Goal: Task Accomplishment & Management: Use online tool/utility

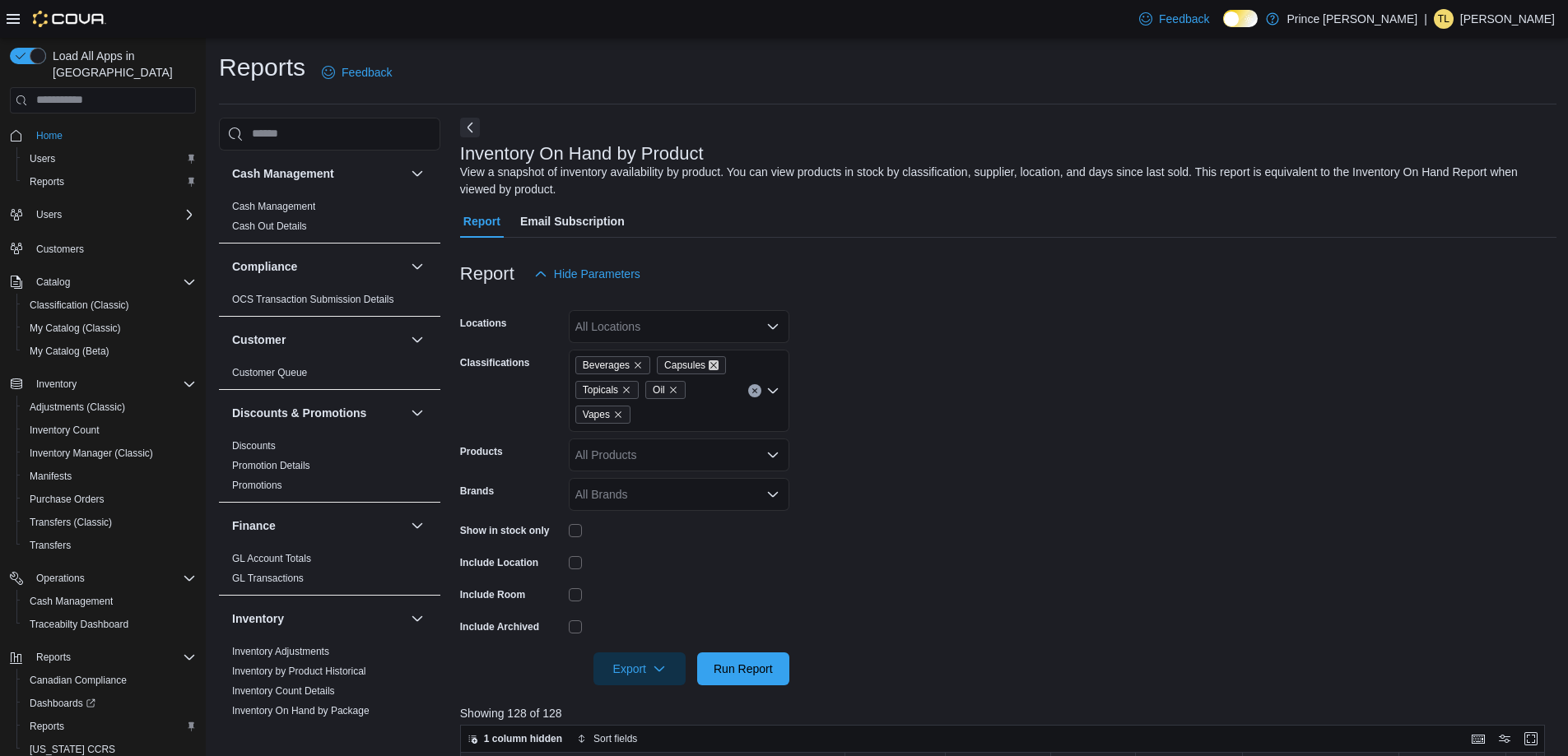
click at [711, 360] on icon "Remove Capsules from selection in this group" at bounding box center [713, 365] width 10 height 10
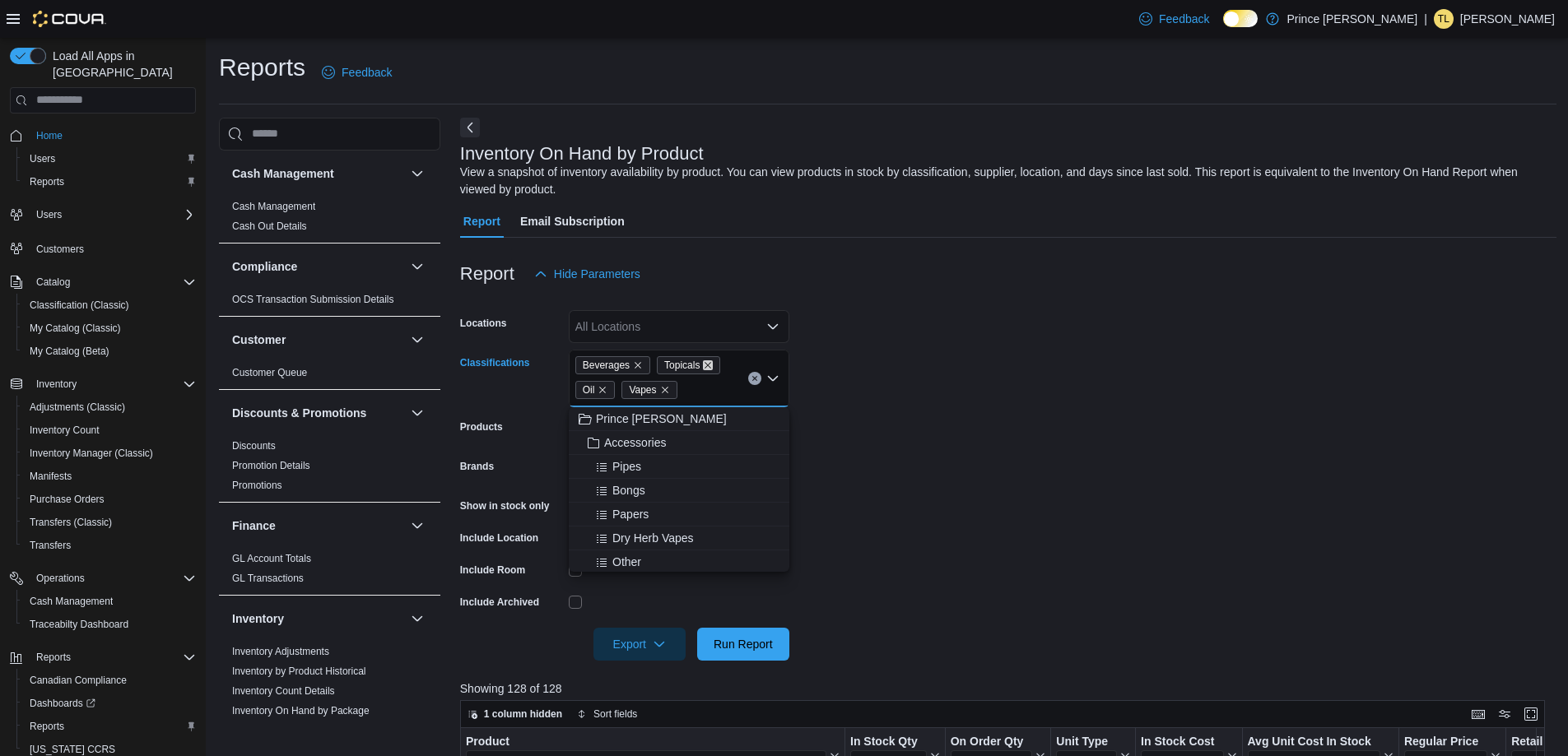
click at [707, 360] on icon "Remove Topicals from selection in this group" at bounding box center [708, 365] width 10 height 10
click at [686, 365] on icon "Remove Oil from selection in this group" at bounding box center [685, 365] width 10 height 10
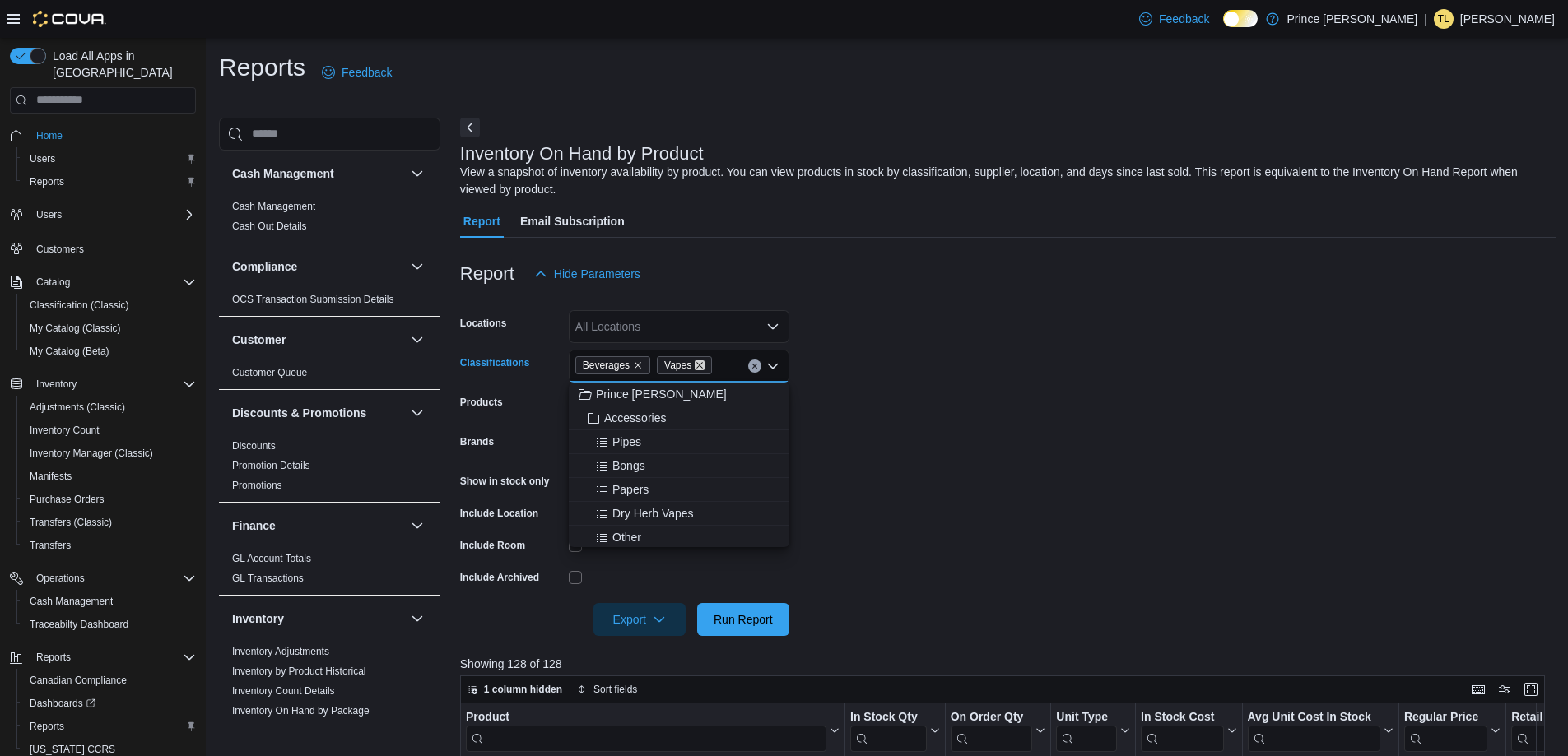
click at [698, 364] on icon "Remove Vapes from selection in this group" at bounding box center [700, 365] width 10 height 10
click at [973, 473] on form "Locations All Locations Classifications Beverages Combo box. Selected. [GEOGRAP…" at bounding box center [1008, 463] width 1096 height 345
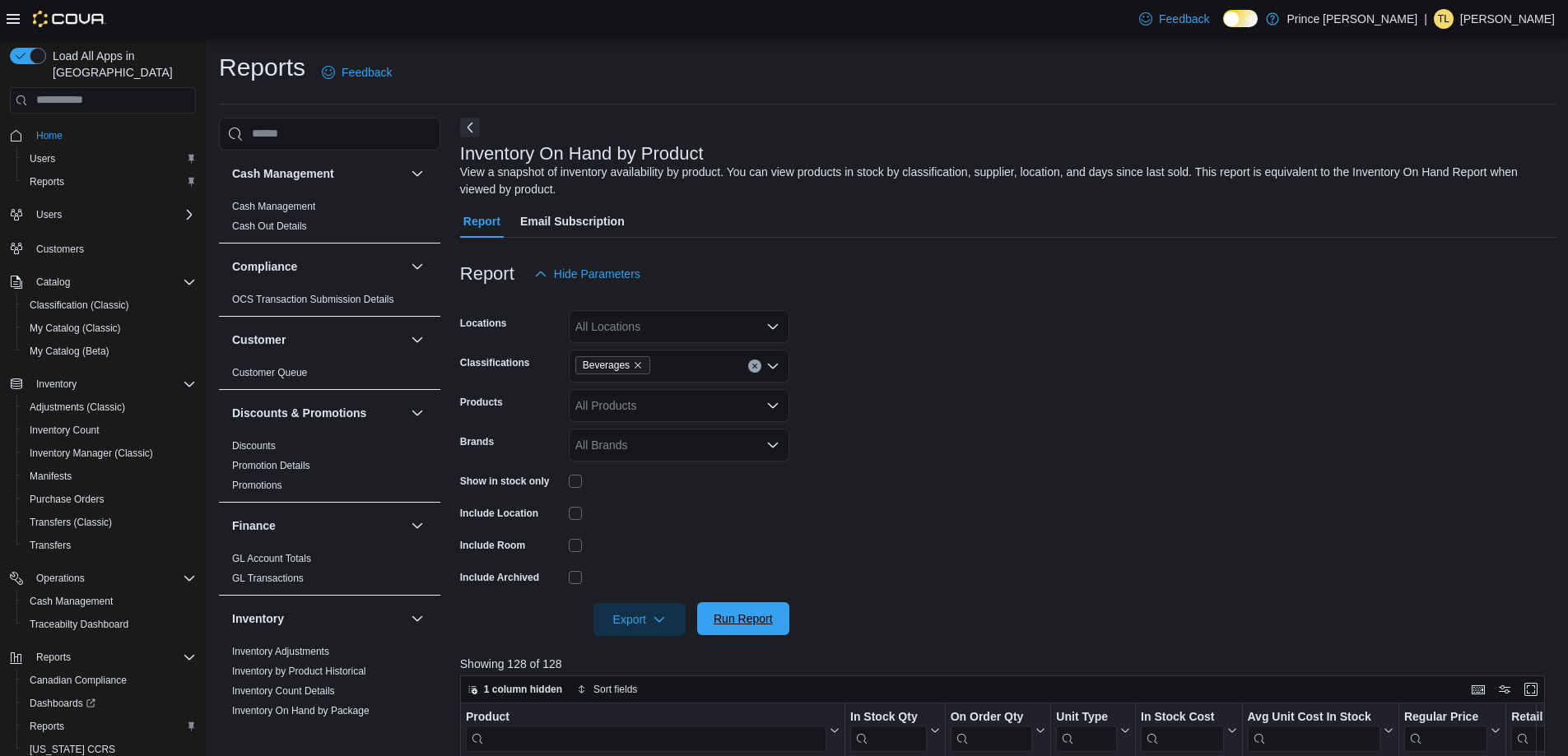
click at [770, 616] on span "Run Report" at bounding box center [743, 618] width 59 height 16
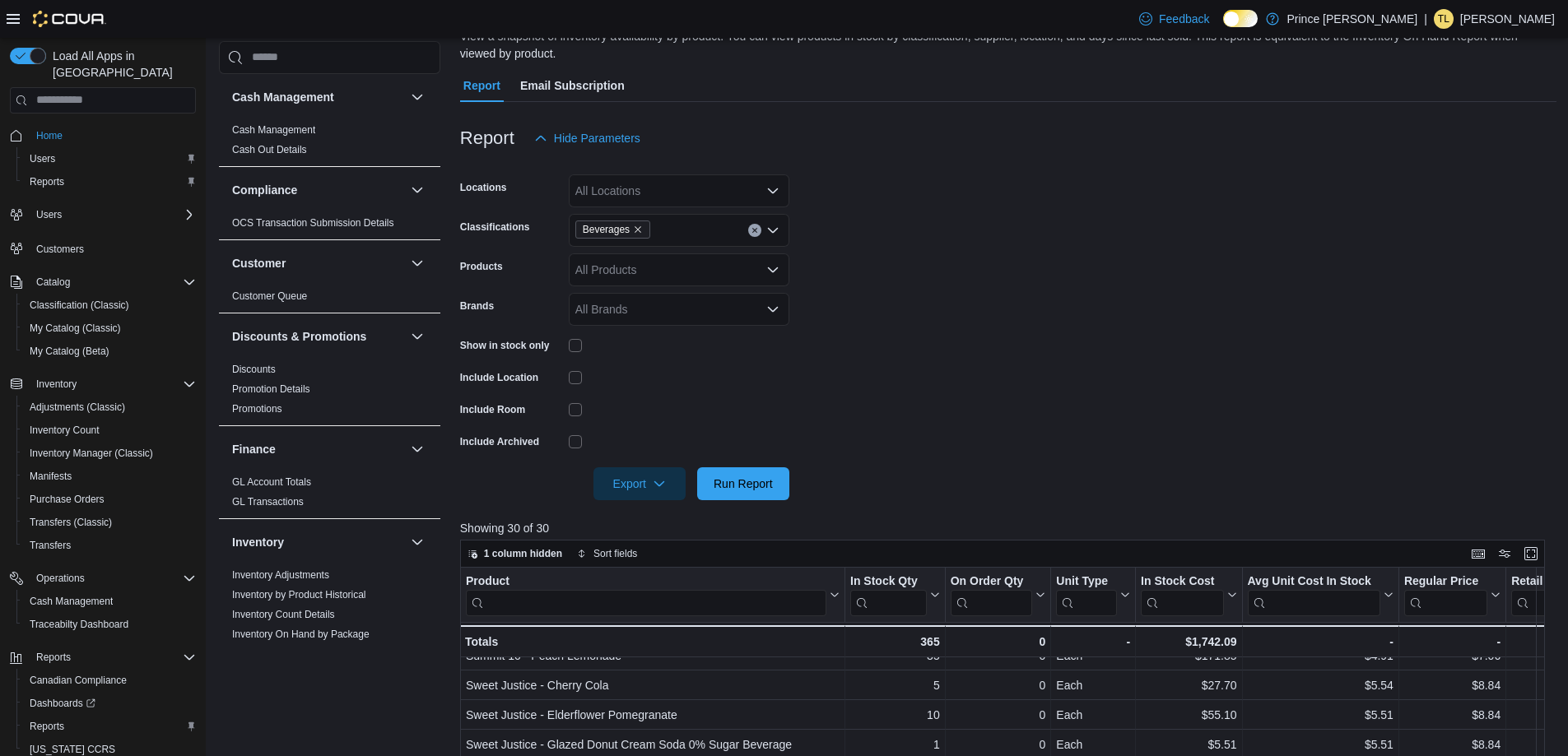
scroll to position [126, 0]
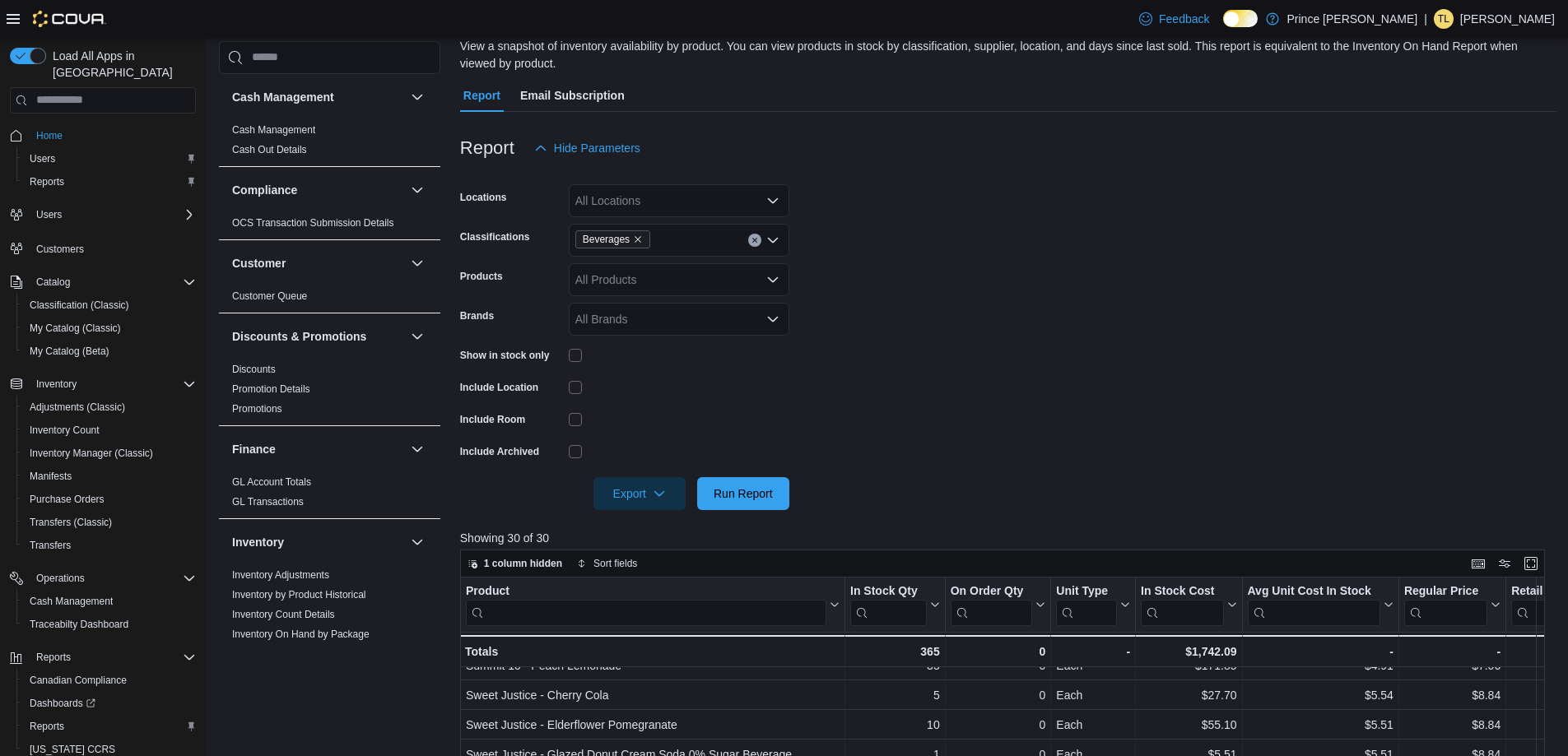
click at [747, 241] on div "Beverages" at bounding box center [679, 240] width 221 height 33
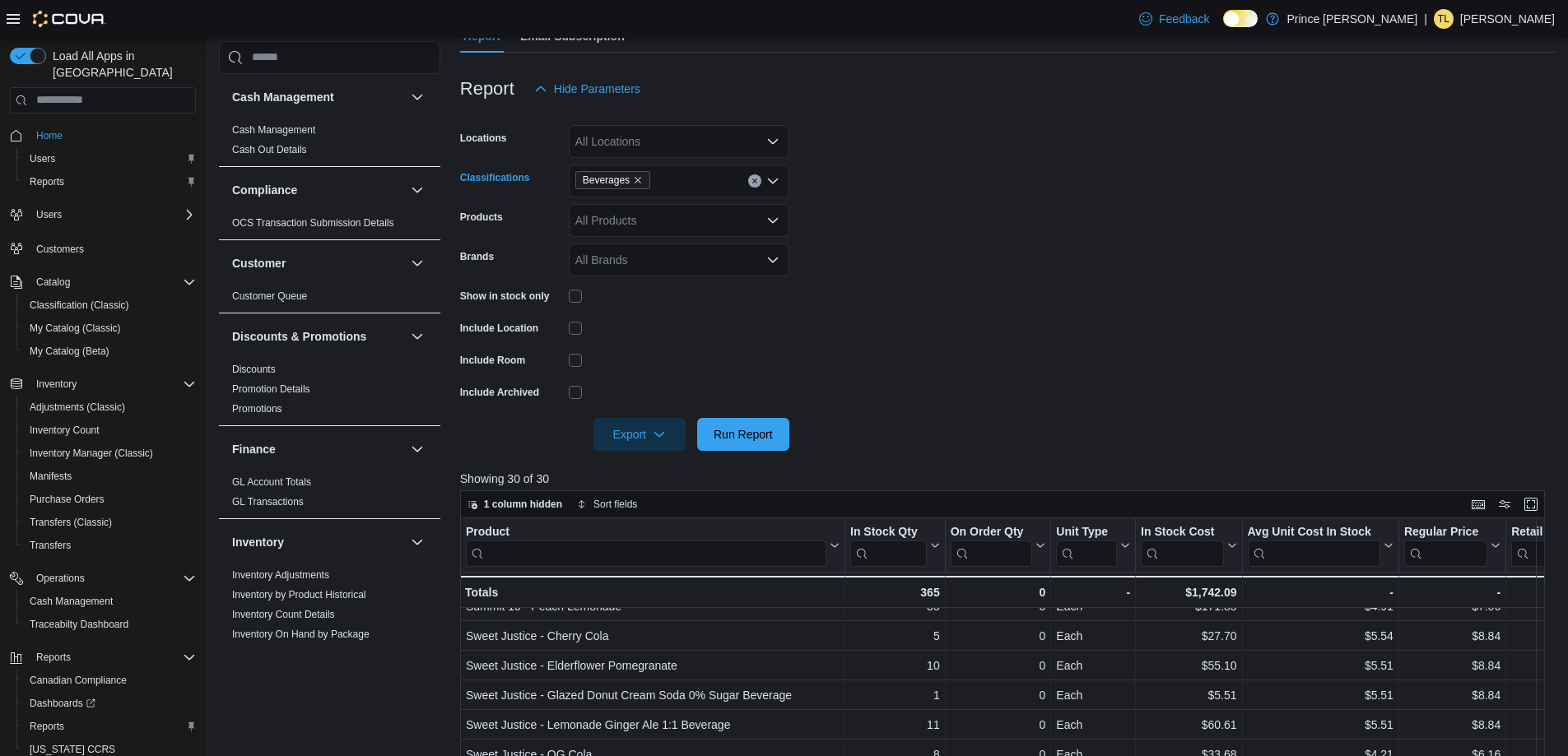
scroll to position [290, 0]
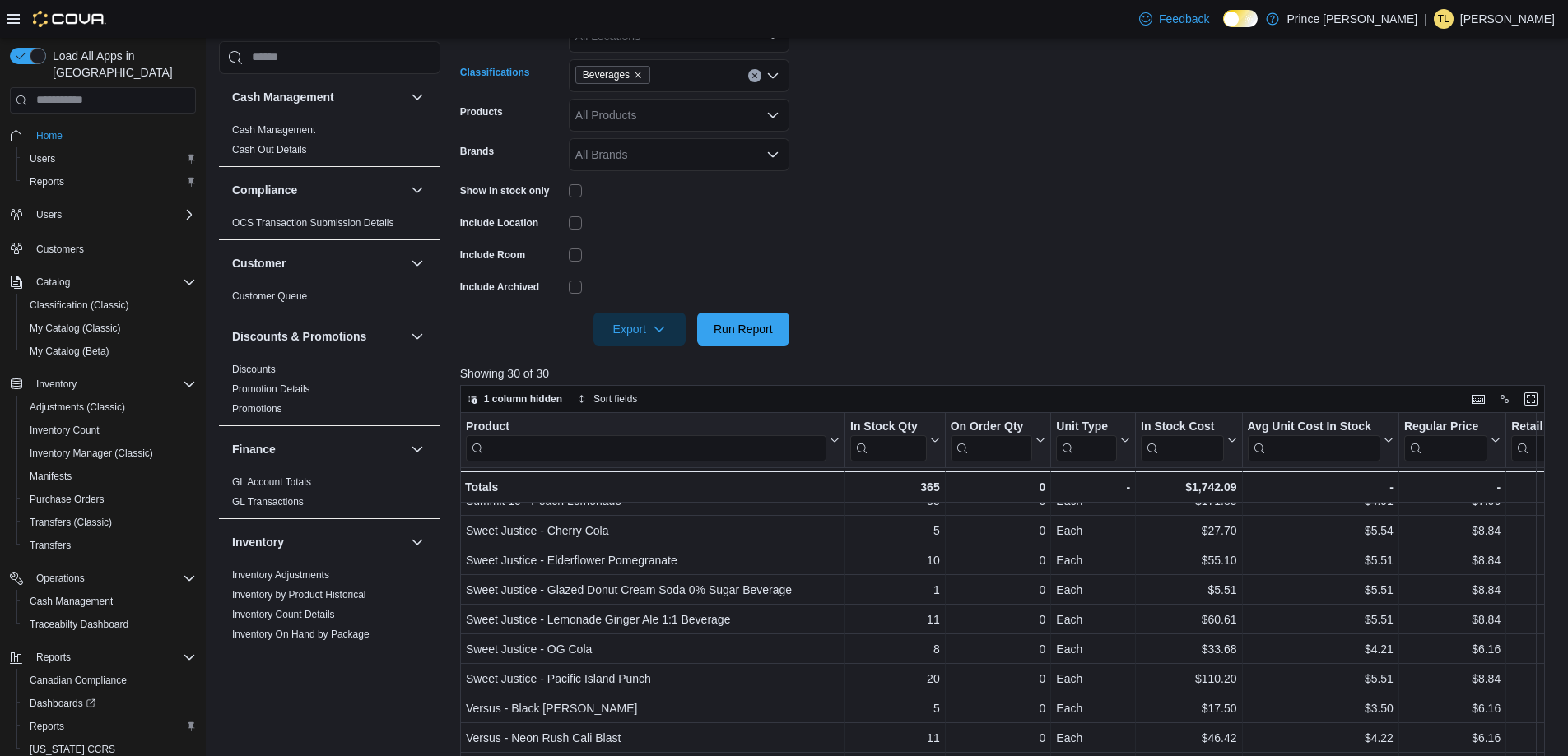
click at [754, 76] on icon "Clear input" at bounding box center [754, 75] width 4 height 4
click at [626, 169] on span "Capsules" at bounding box center [628, 177] width 47 height 16
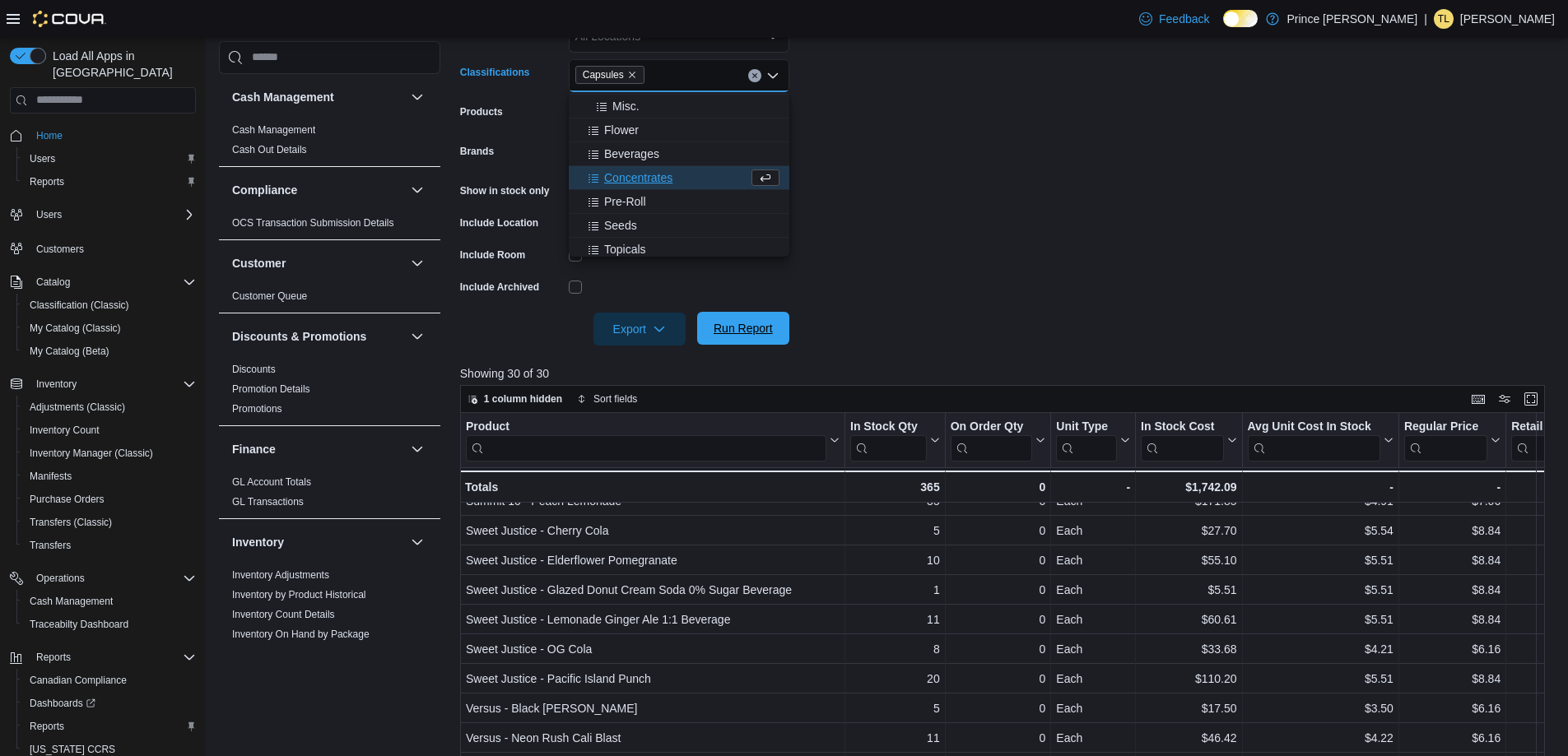
click at [768, 317] on span "Run Report" at bounding box center [743, 328] width 73 height 33
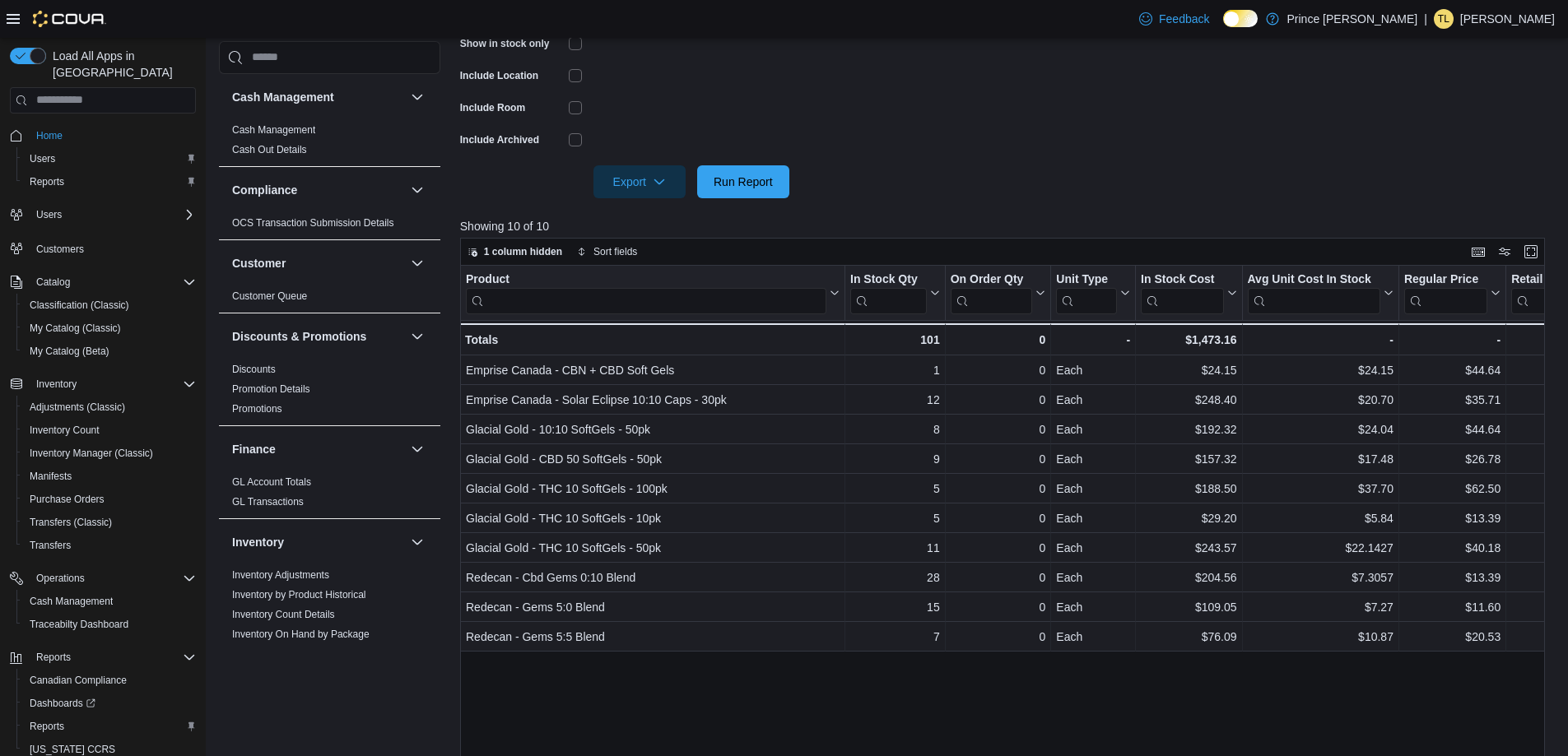
scroll to position [208, 0]
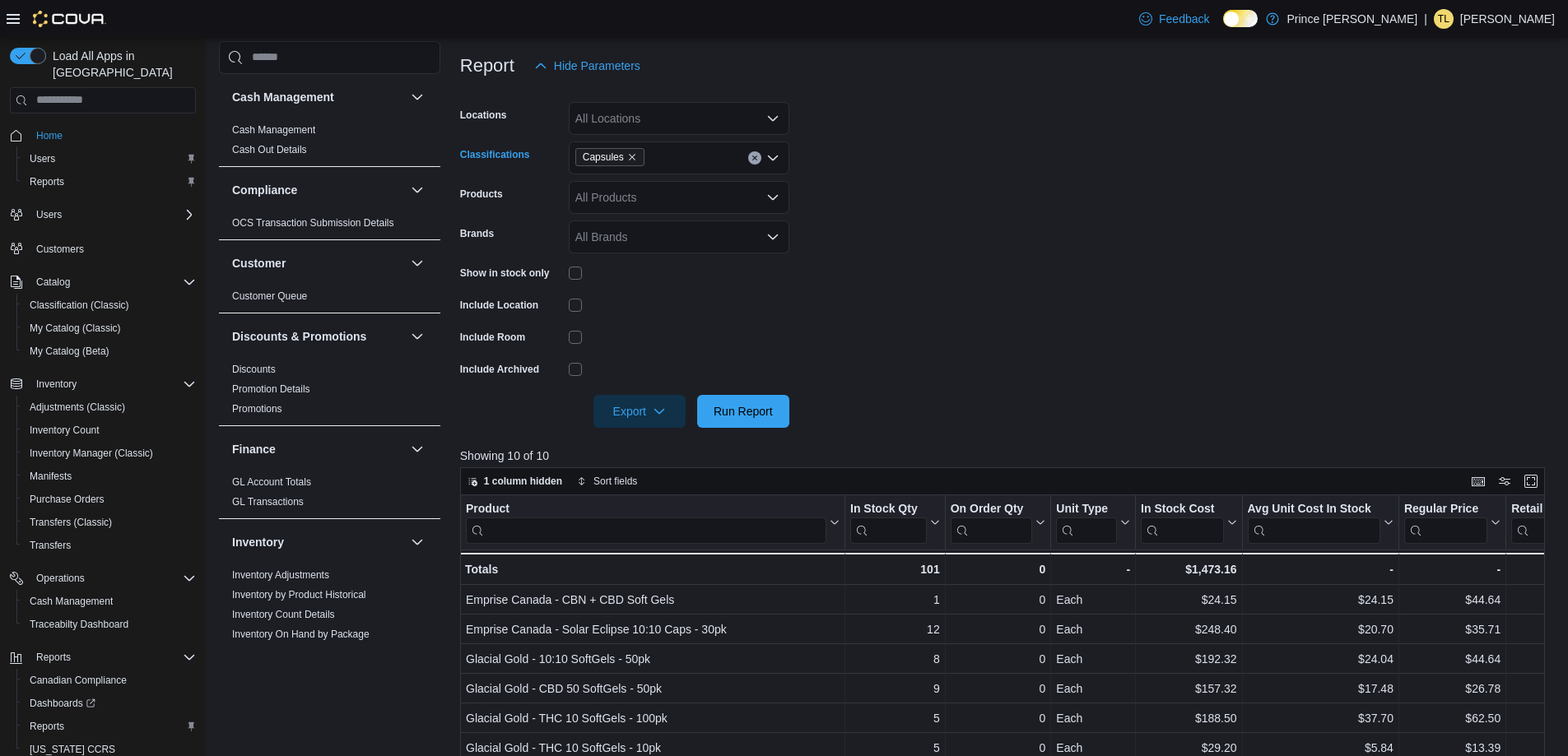
click at [757, 156] on icon "Clear input" at bounding box center [755, 158] width 7 height 7
click at [639, 299] on div "Oil" at bounding box center [679, 296] width 201 height 16
click at [749, 419] on span "Run Report" at bounding box center [743, 410] width 59 height 16
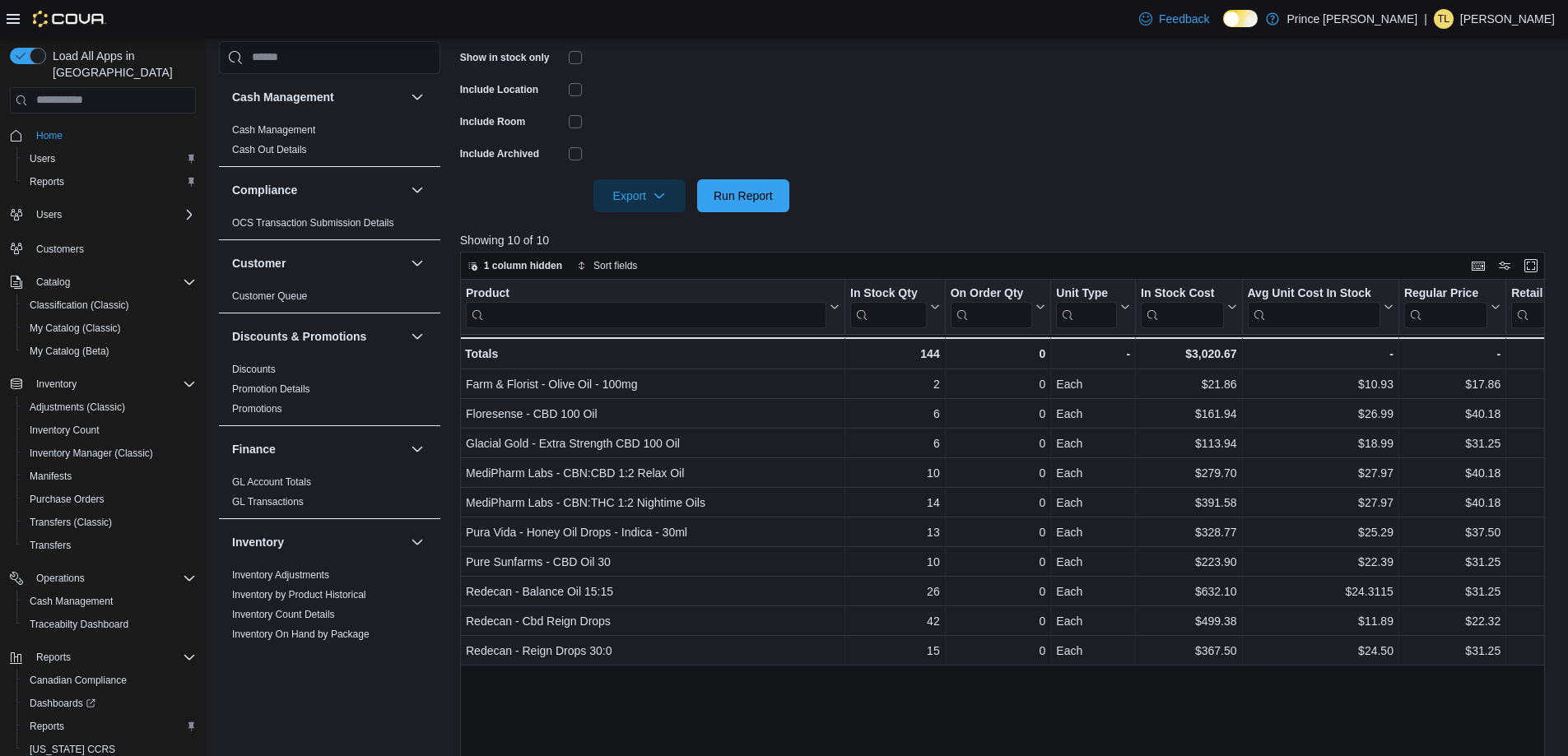
scroll to position [208, 0]
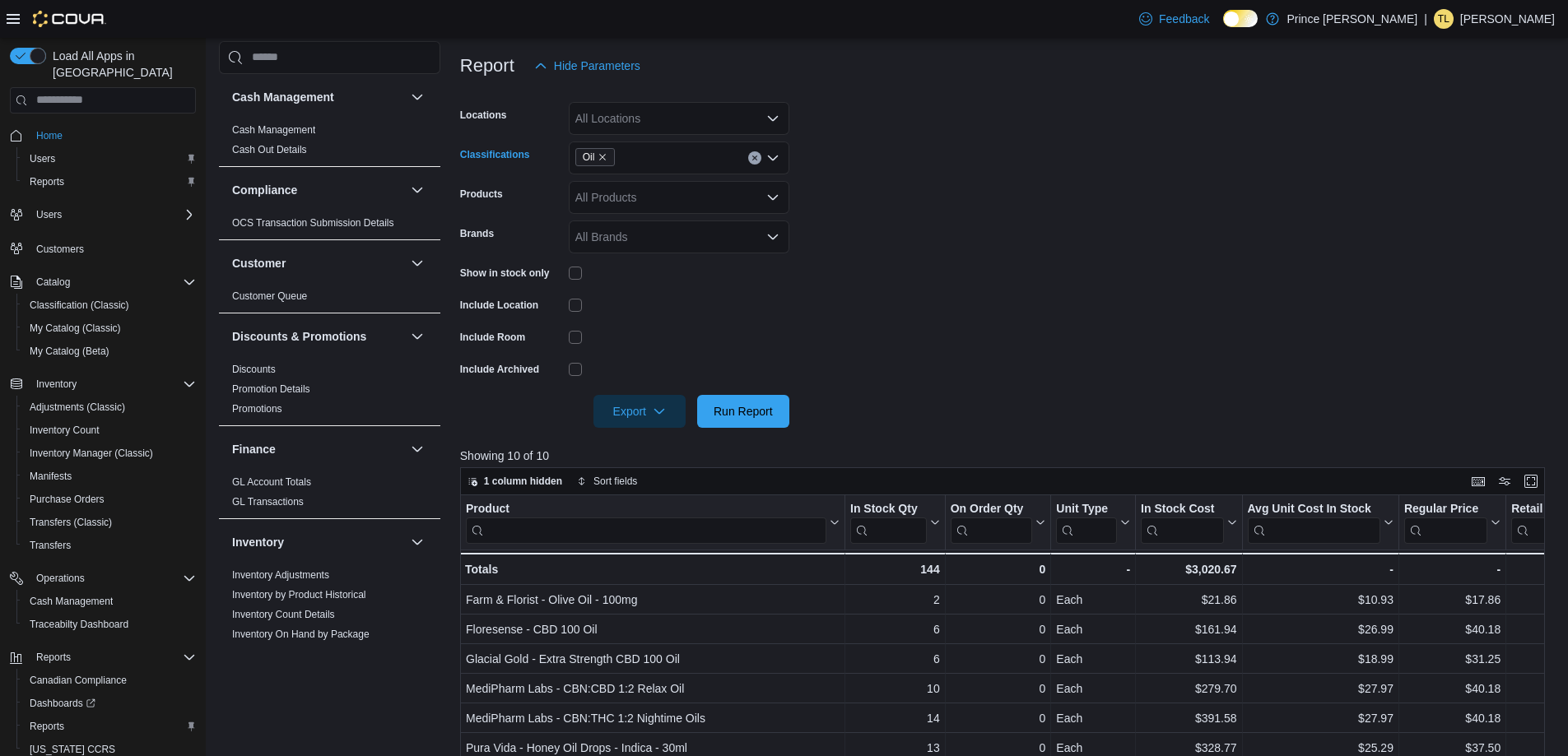
click at [751, 155] on icon "Clear input" at bounding box center [755, 158] width 7 height 7
click at [646, 282] on button "Topicals" at bounding box center [679, 273] width 221 height 24
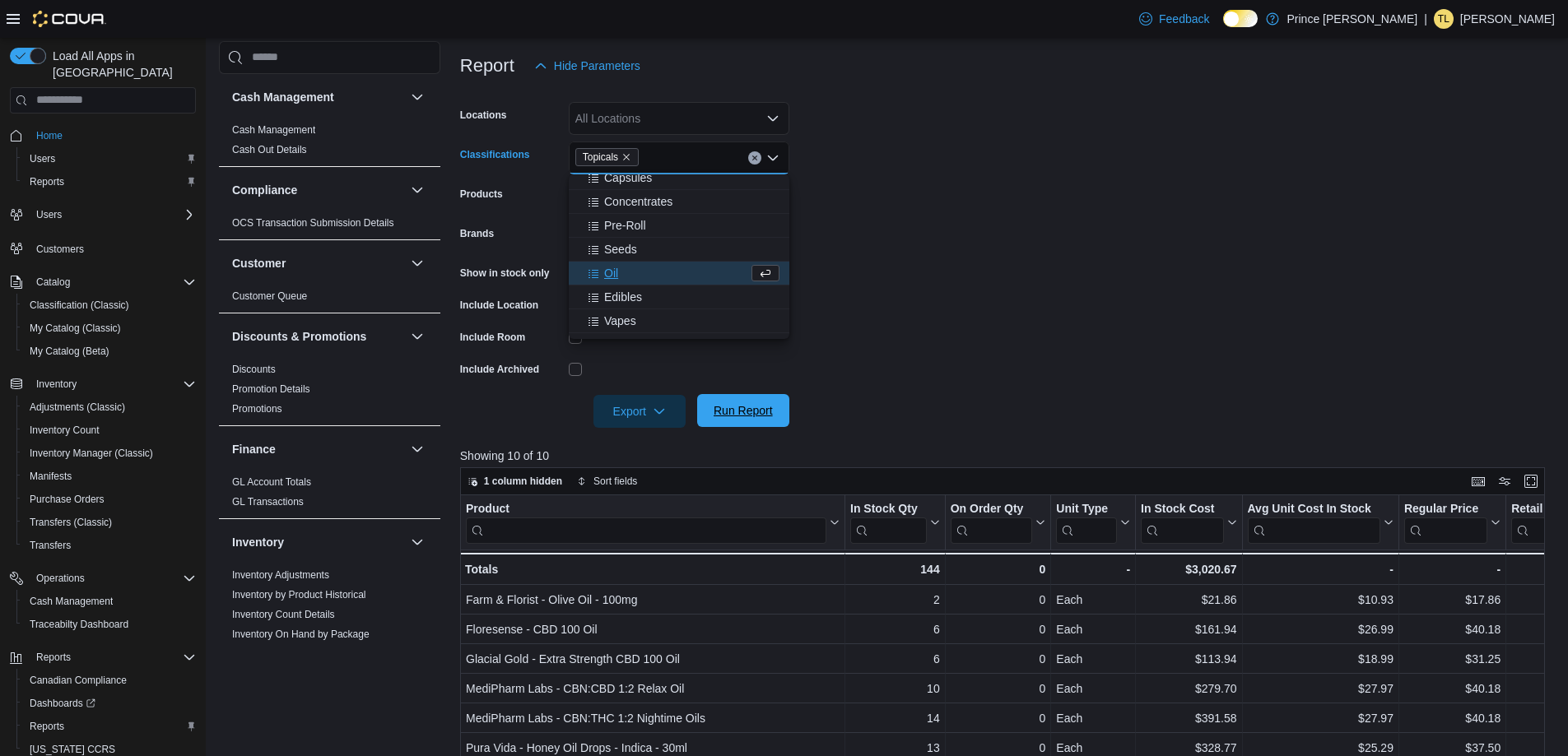
click at [735, 402] on span "Run Report" at bounding box center [743, 410] width 73 height 33
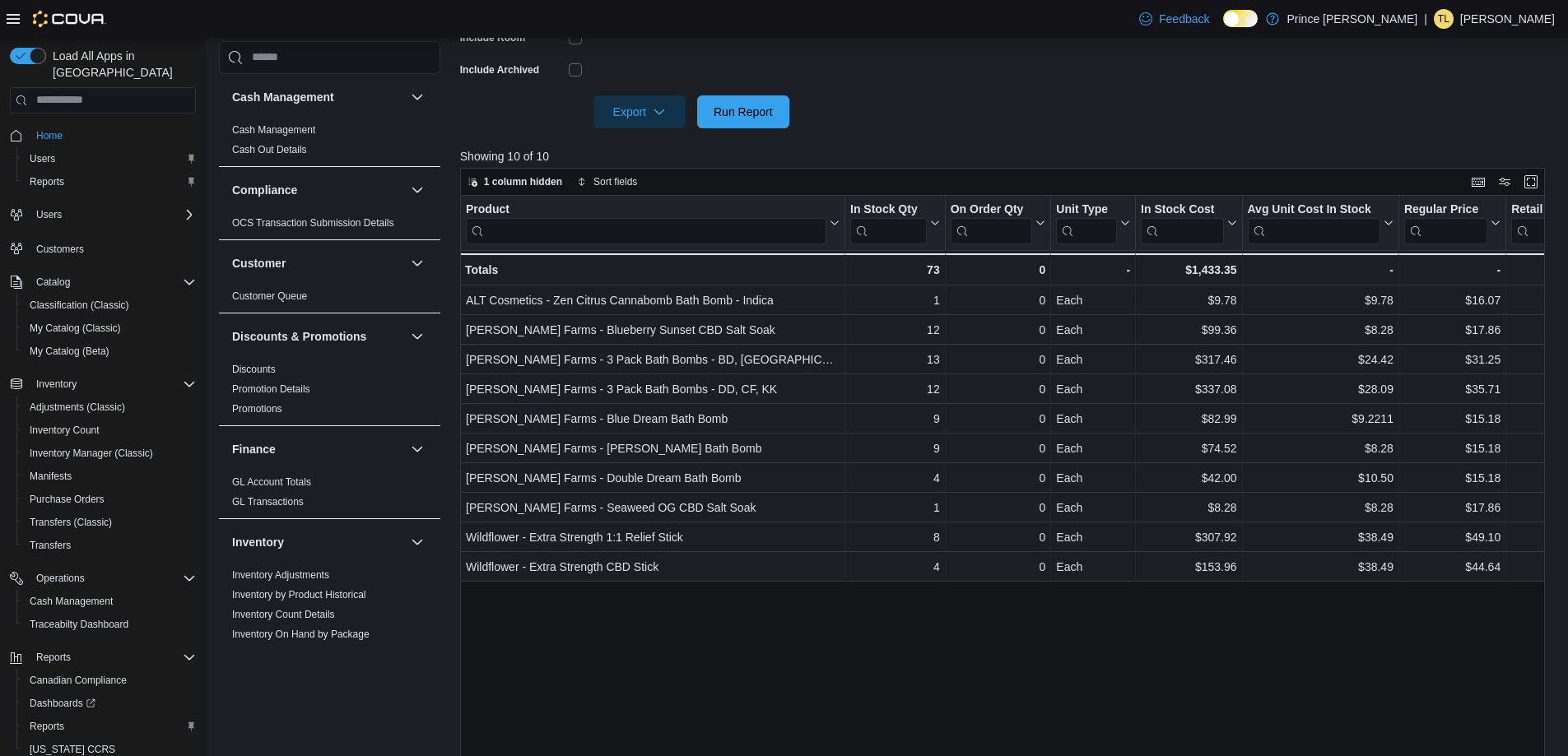
scroll to position [184, 0]
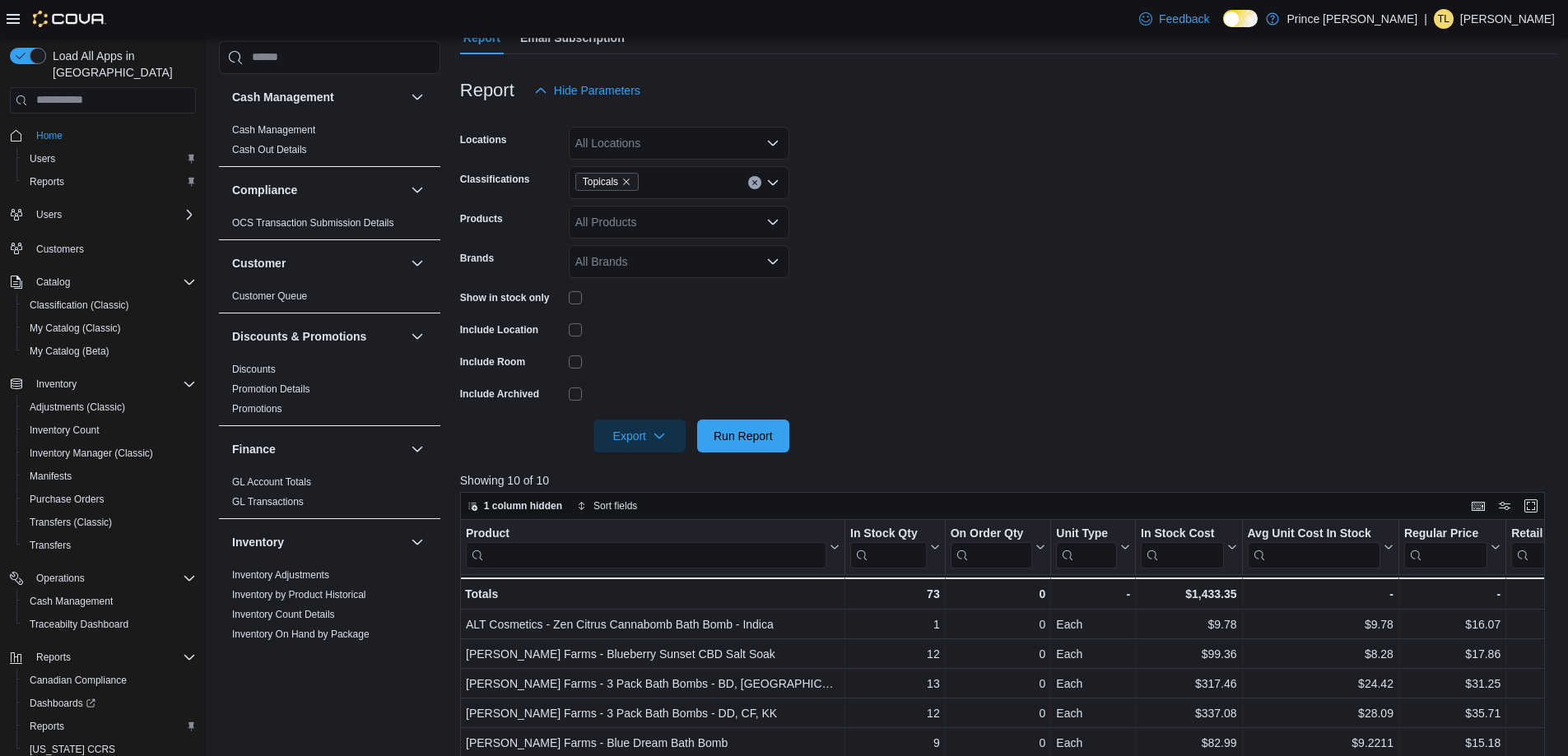
click at [754, 184] on icon "Clear input" at bounding box center [754, 182] width 4 height 4
click at [636, 318] on button "Vapes" at bounding box center [679, 327] width 221 height 24
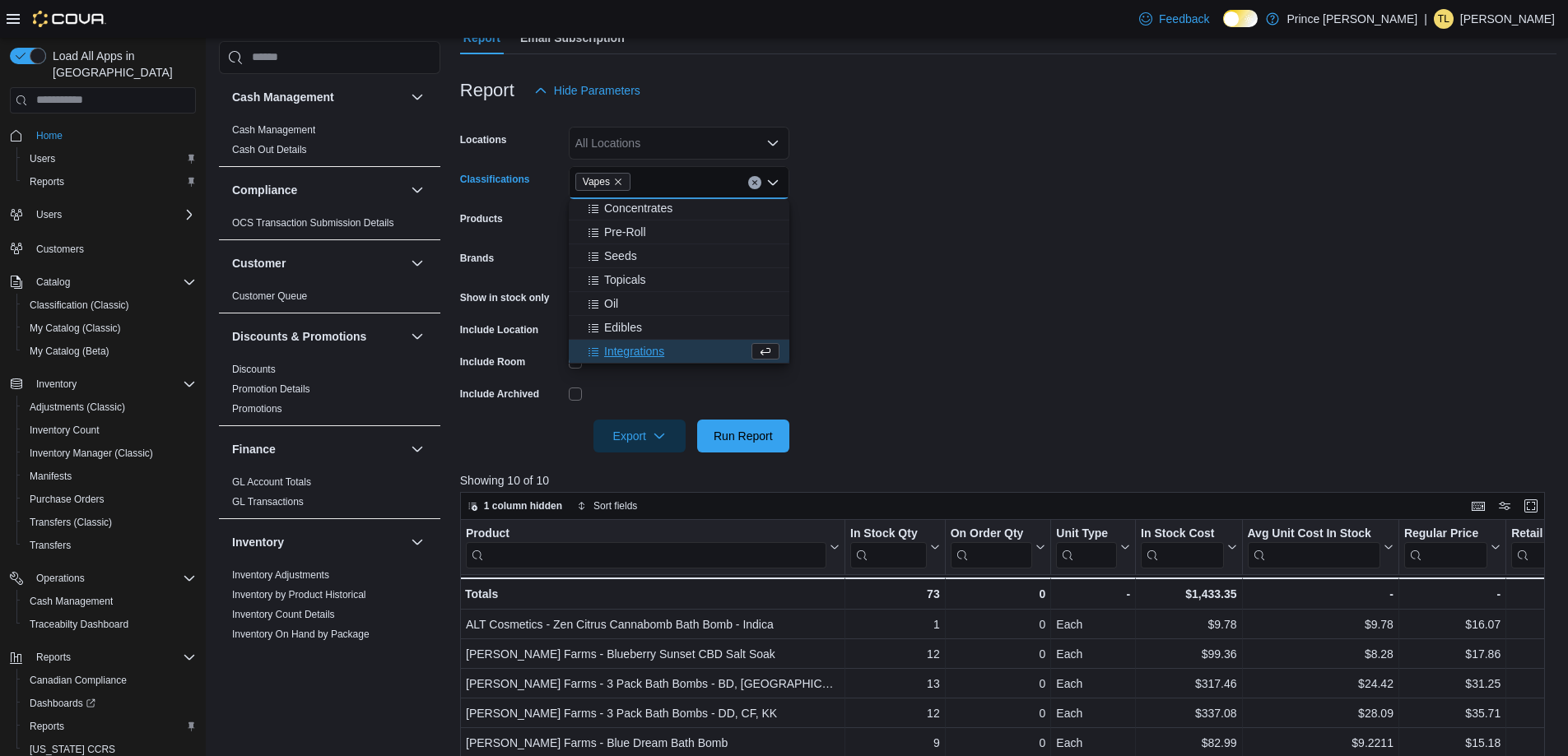
scroll to position [265, 0]
click at [758, 427] on span "Run Report" at bounding box center [743, 435] width 73 height 33
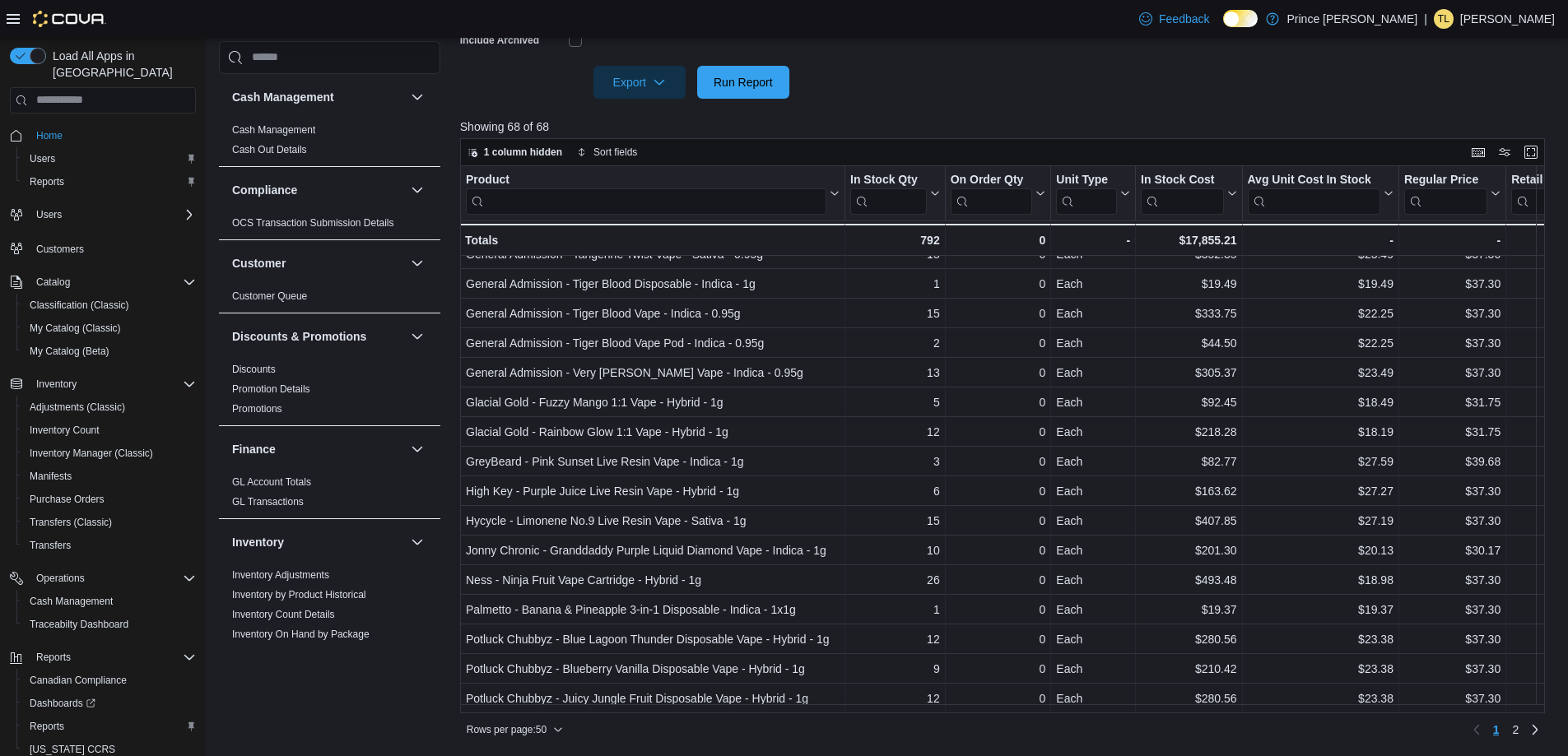
scroll to position [1032, 0]
click at [1518, 735] on span "2" at bounding box center [1516, 729] width 7 height 16
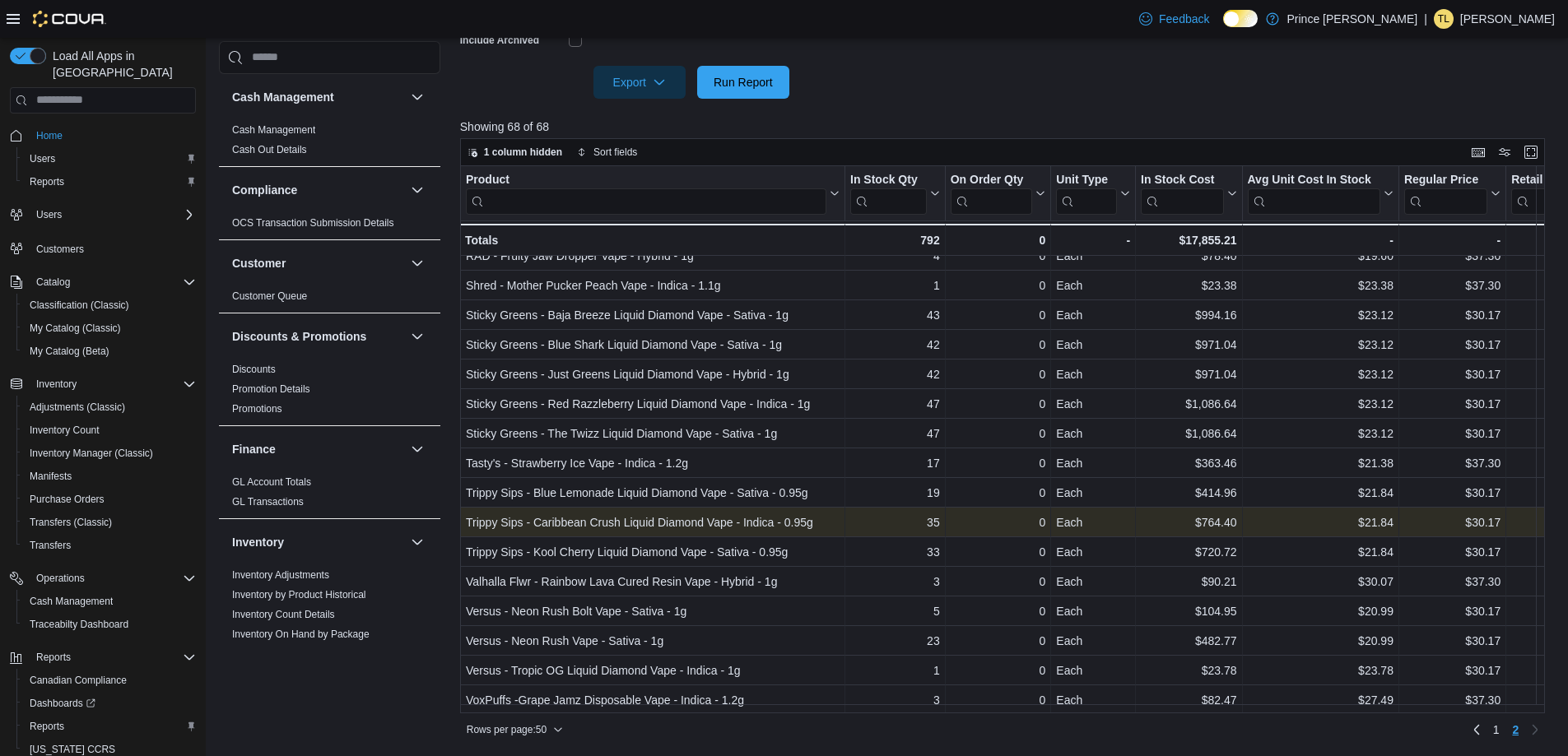
scroll to position [84, 0]
